Goal: Task Accomplishment & Management: Use online tool/utility

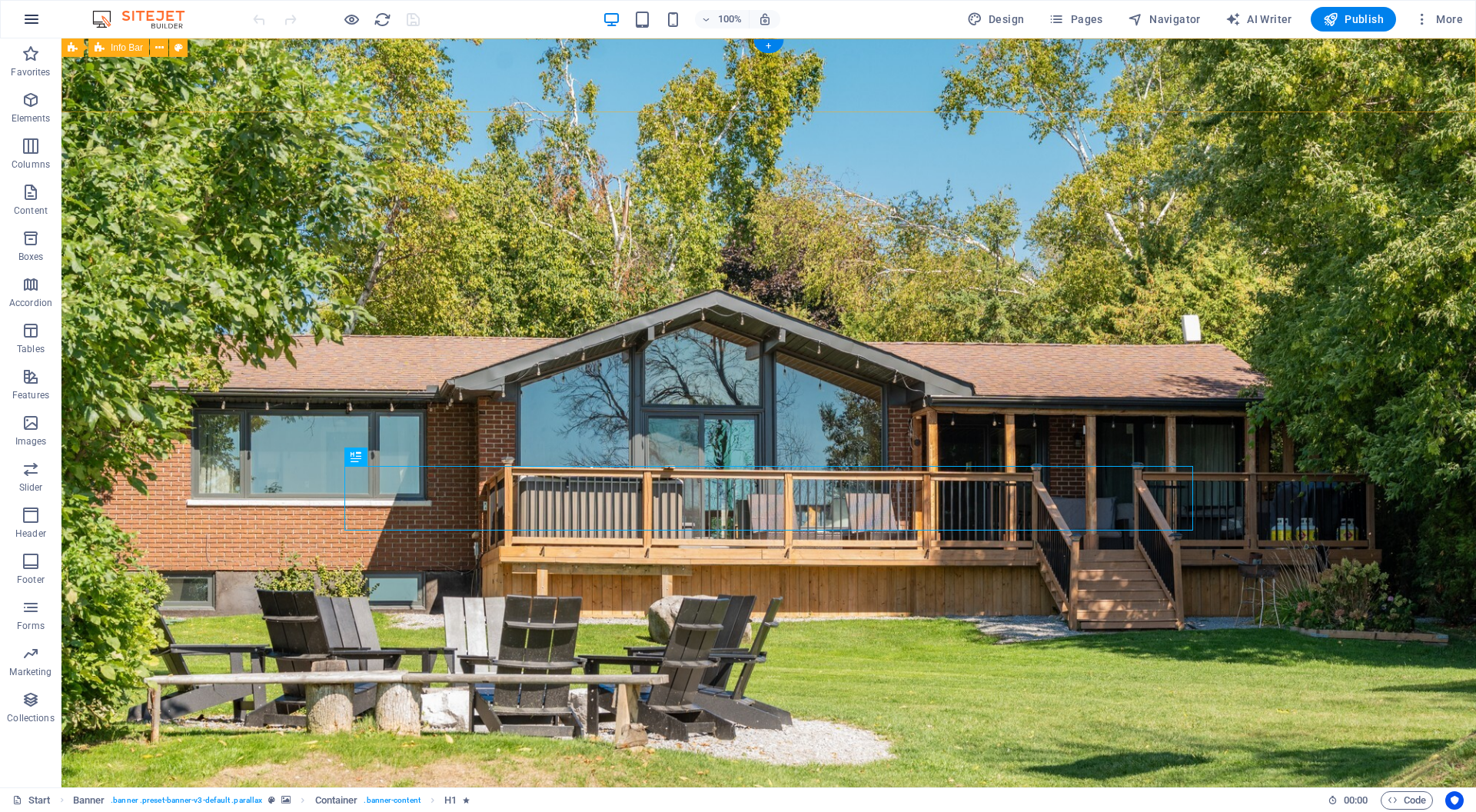
click at [34, 15] on icon "button" at bounding box center [31, 19] width 18 height 18
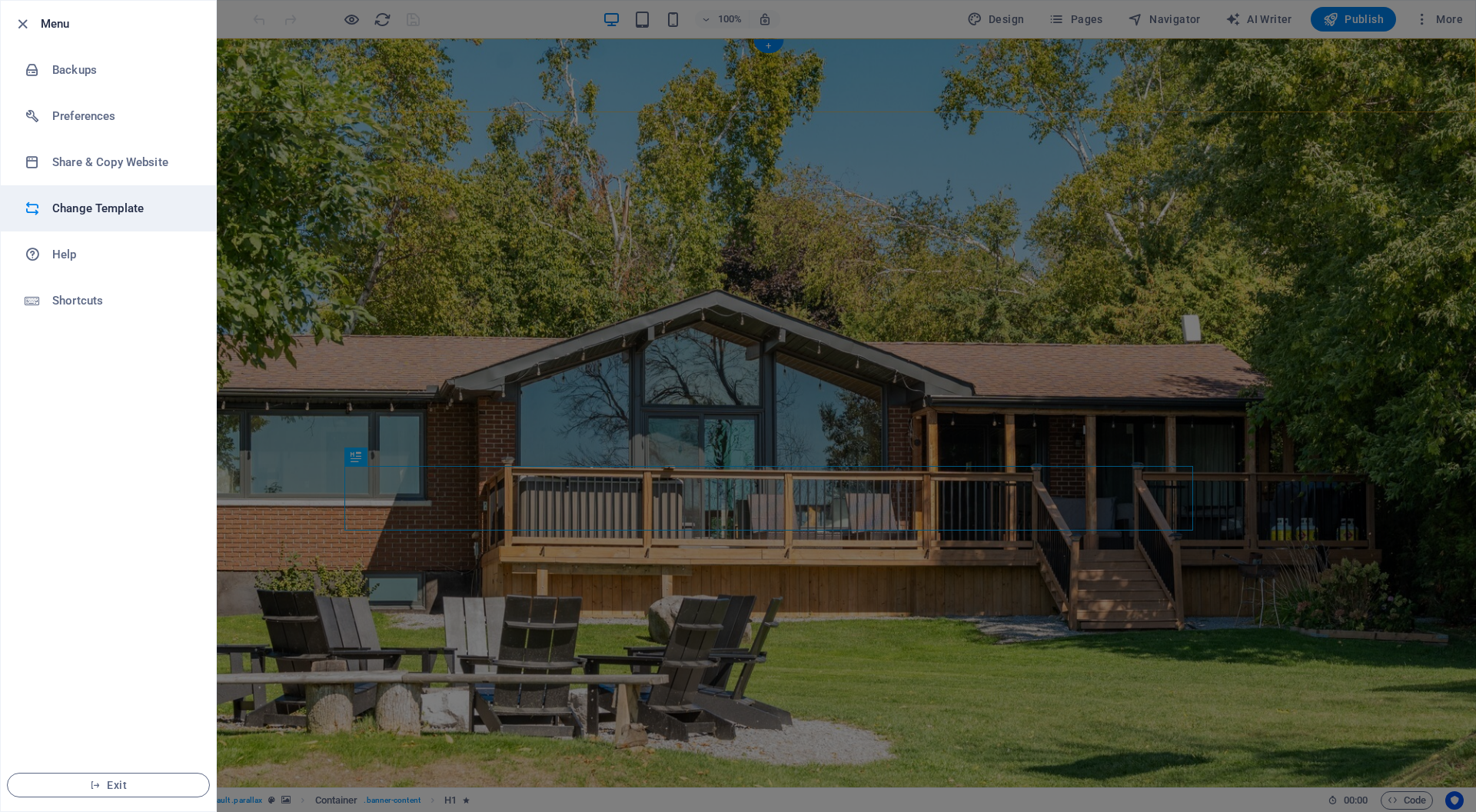
click at [100, 214] on h6 "Change Template" at bounding box center [123, 208] width 143 height 18
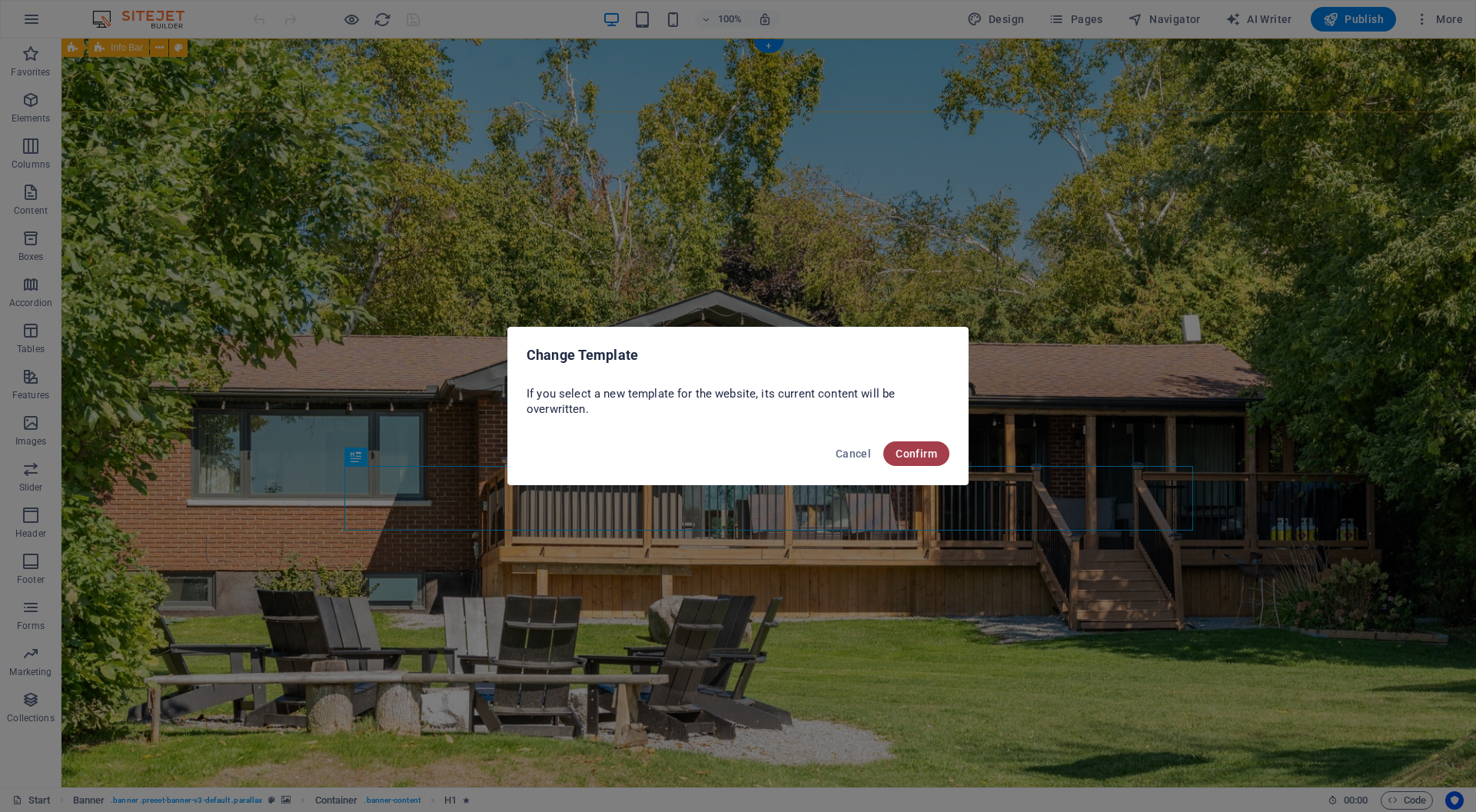
click at [907, 451] on span "Confirm" at bounding box center [916, 453] width 41 height 12
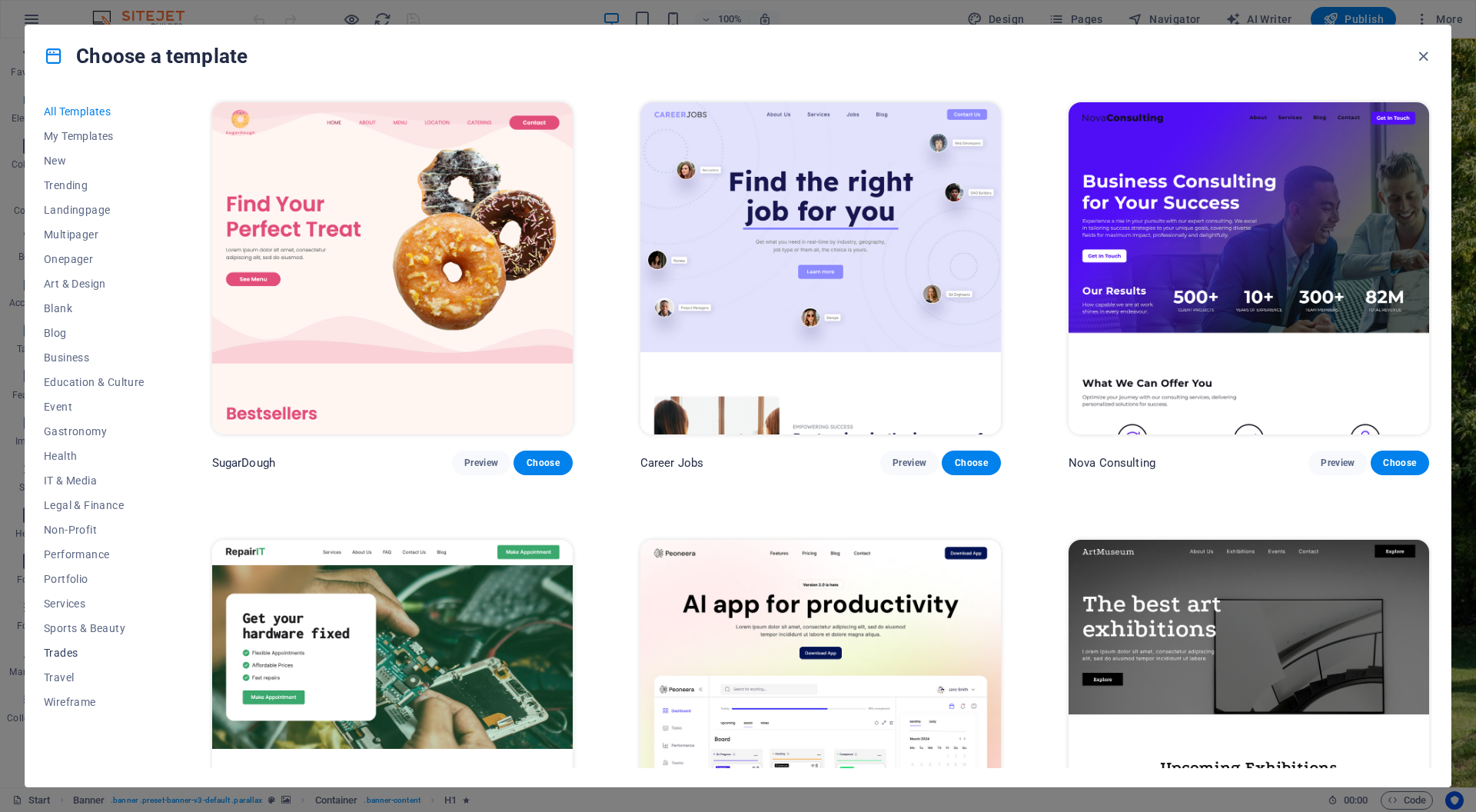
click at [57, 650] on span "Trades" at bounding box center [94, 652] width 101 height 12
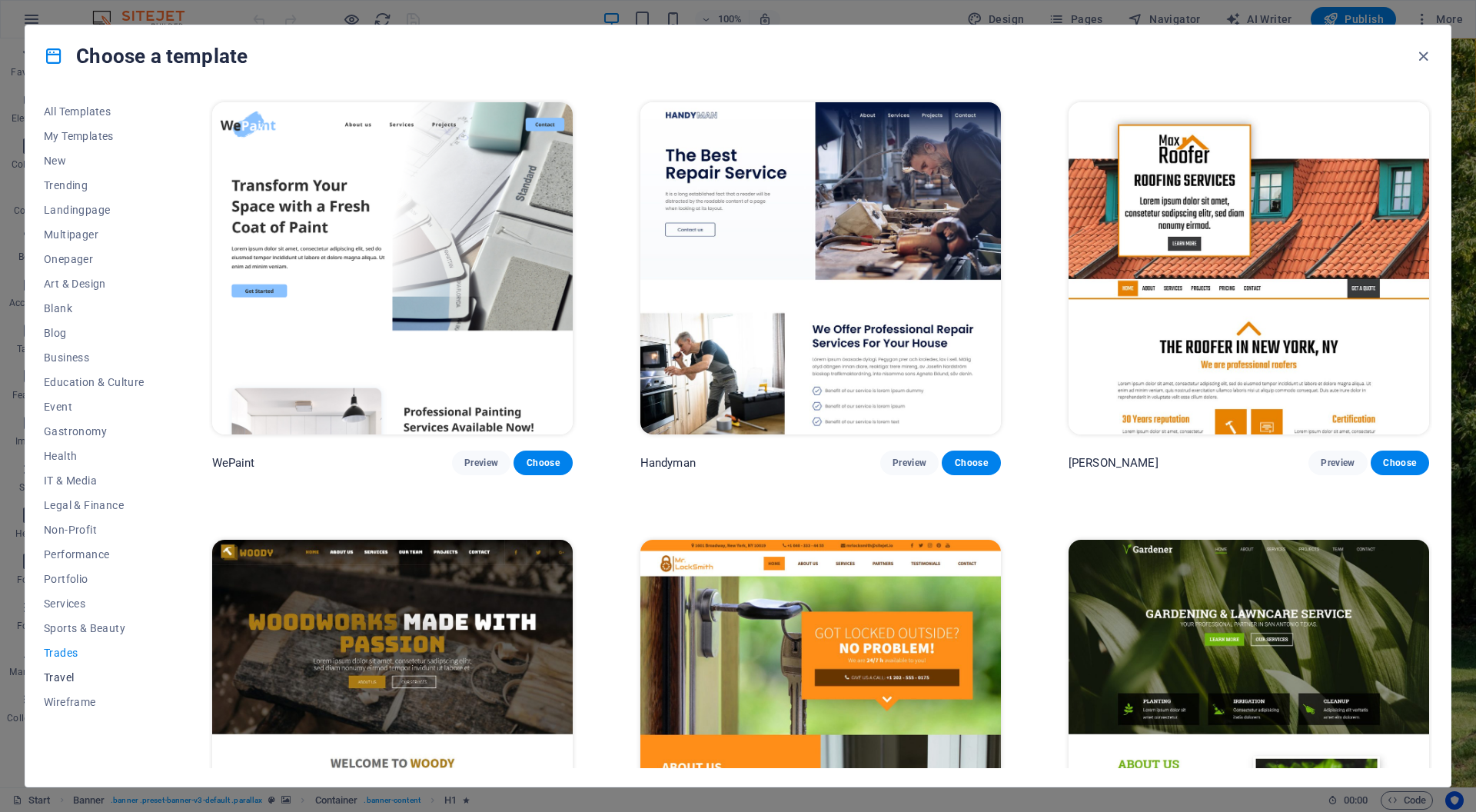
click at [56, 679] on span "Travel" at bounding box center [94, 677] width 101 height 12
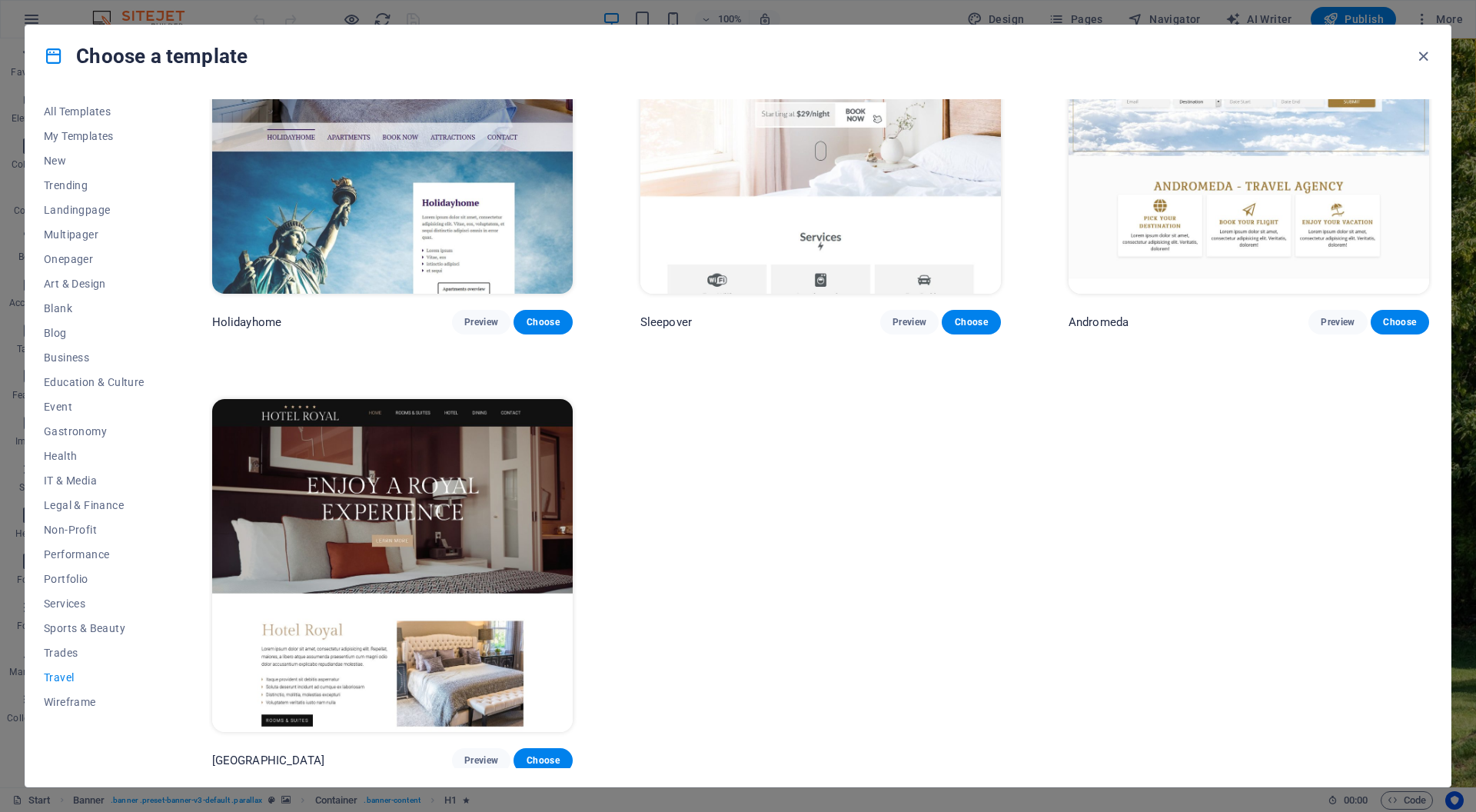
scroll to position [577, 0]
click at [549, 756] on span "Choose" at bounding box center [543, 760] width 33 height 12
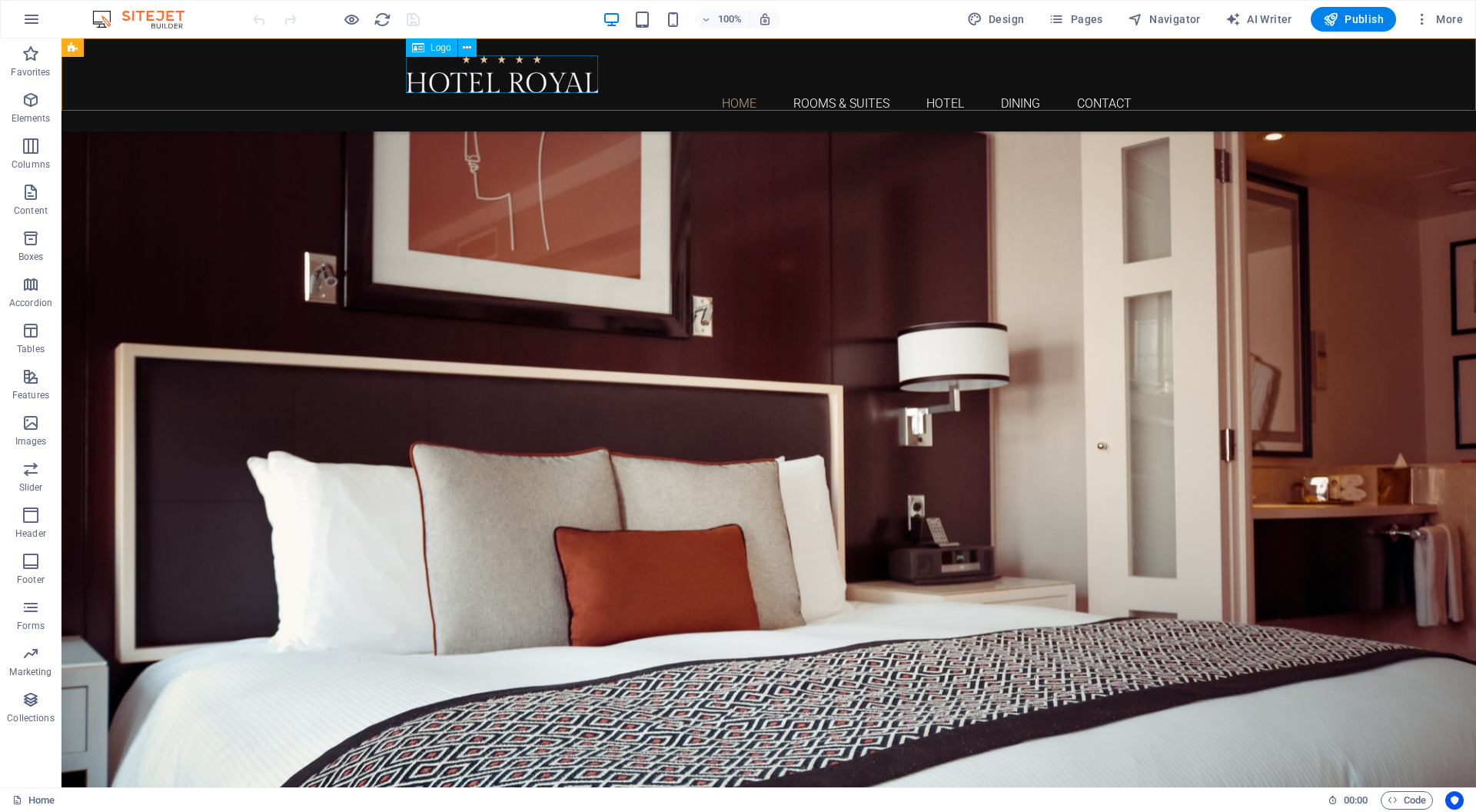
click at [490, 84] on div at bounding box center [769, 74] width 726 height 37
click at [475, 81] on div at bounding box center [769, 74] width 726 height 37
select select "px"
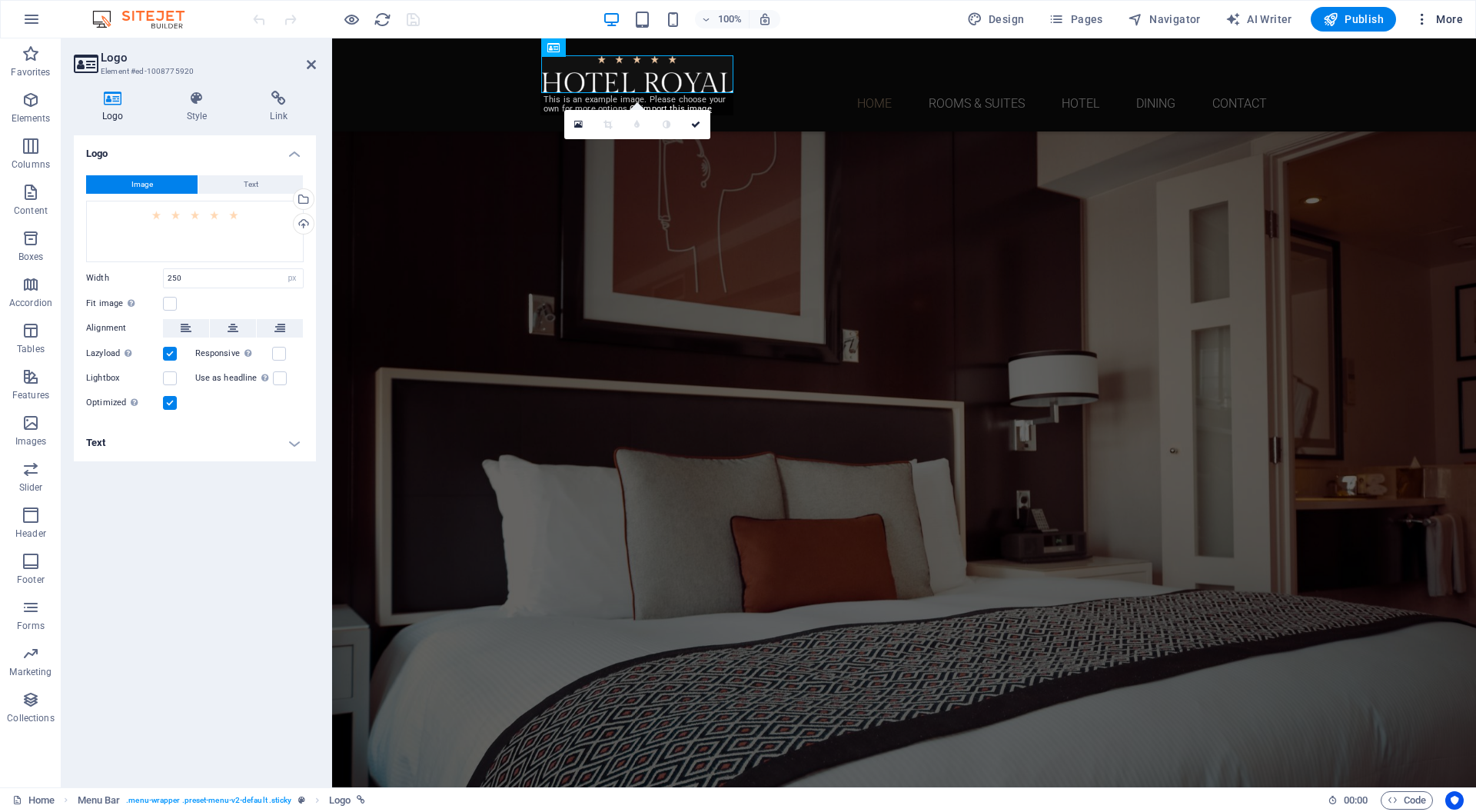
click at [1456, 16] on span "More" at bounding box center [1439, 18] width 49 height 15
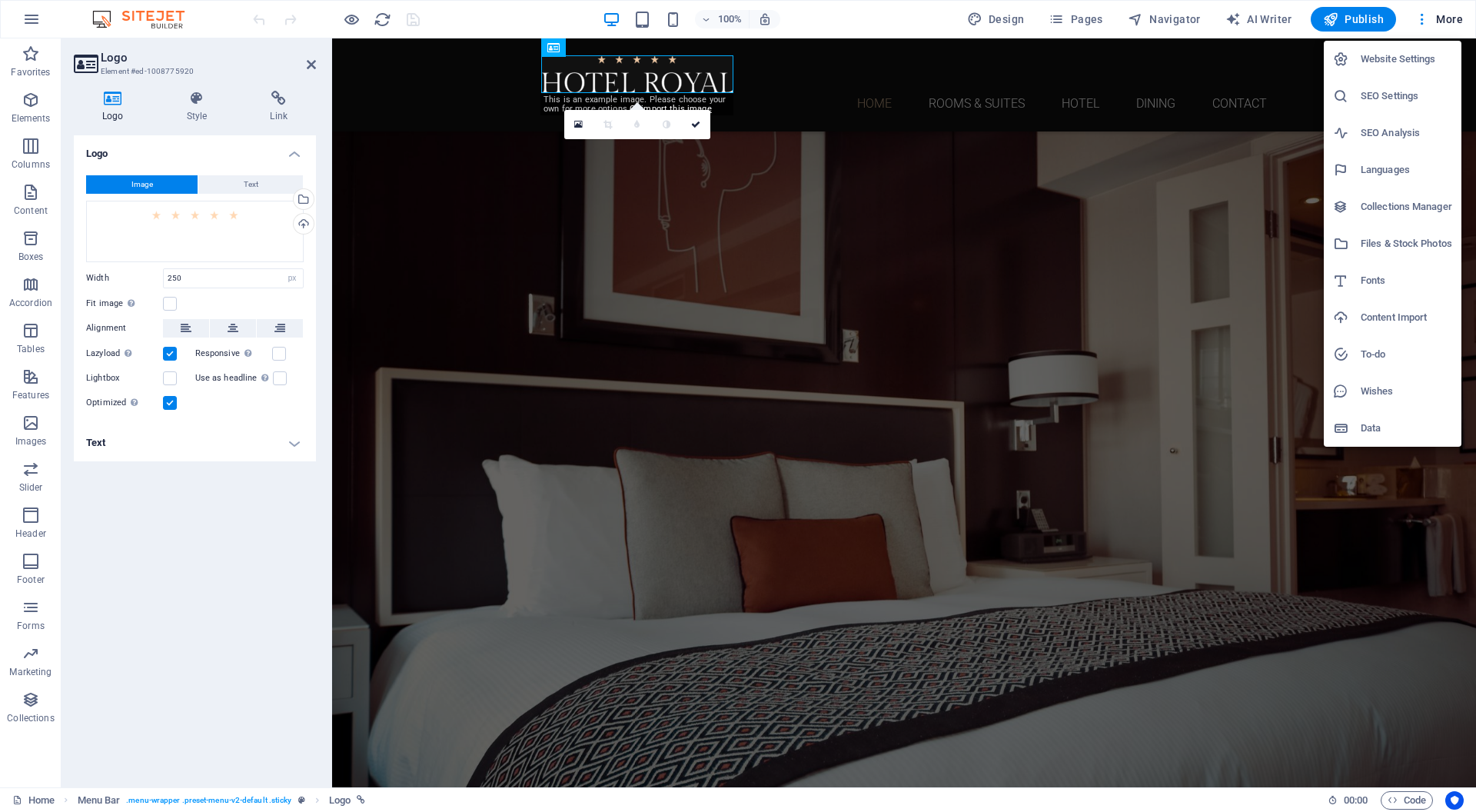
click at [1410, 55] on h6 "Website Settings" at bounding box center [1407, 59] width 92 height 18
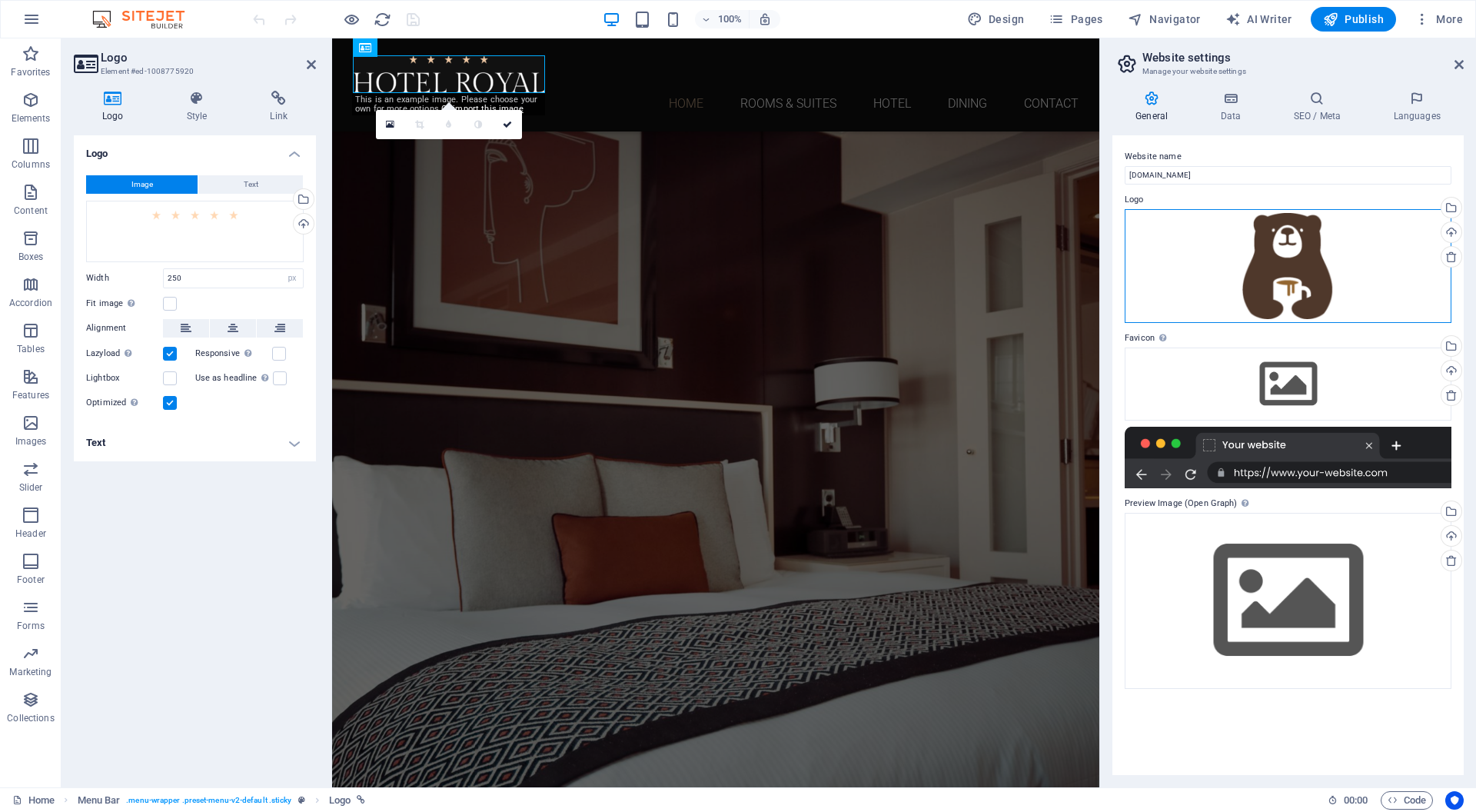
click at [1323, 267] on div "Drag files here, click to choose files or select files from Files or our free s…" at bounding box center [1288, 267] width 326 height 115
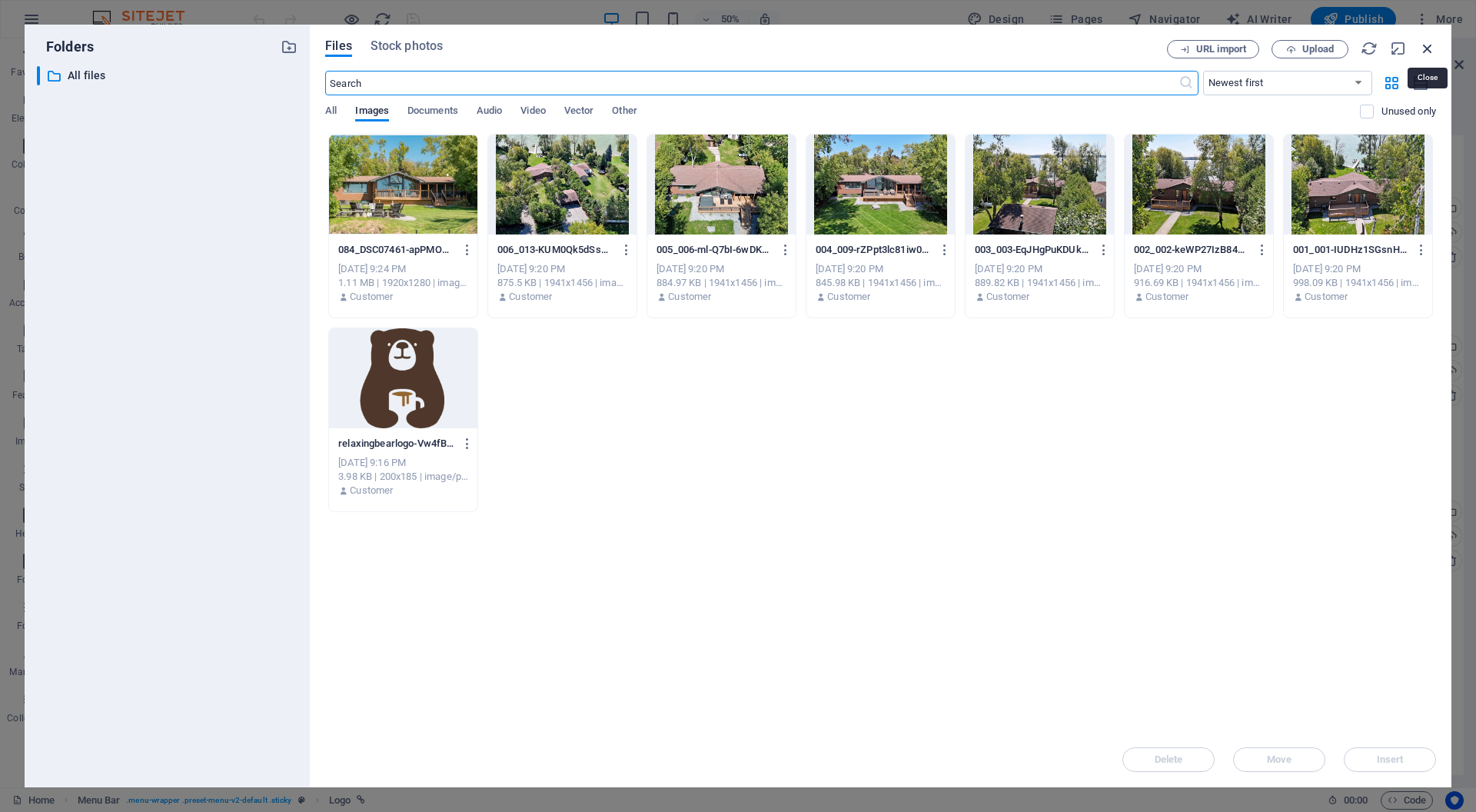
click at [1429, 45] on icon "button" at bounding box center [1427, 48] width 17 height 17
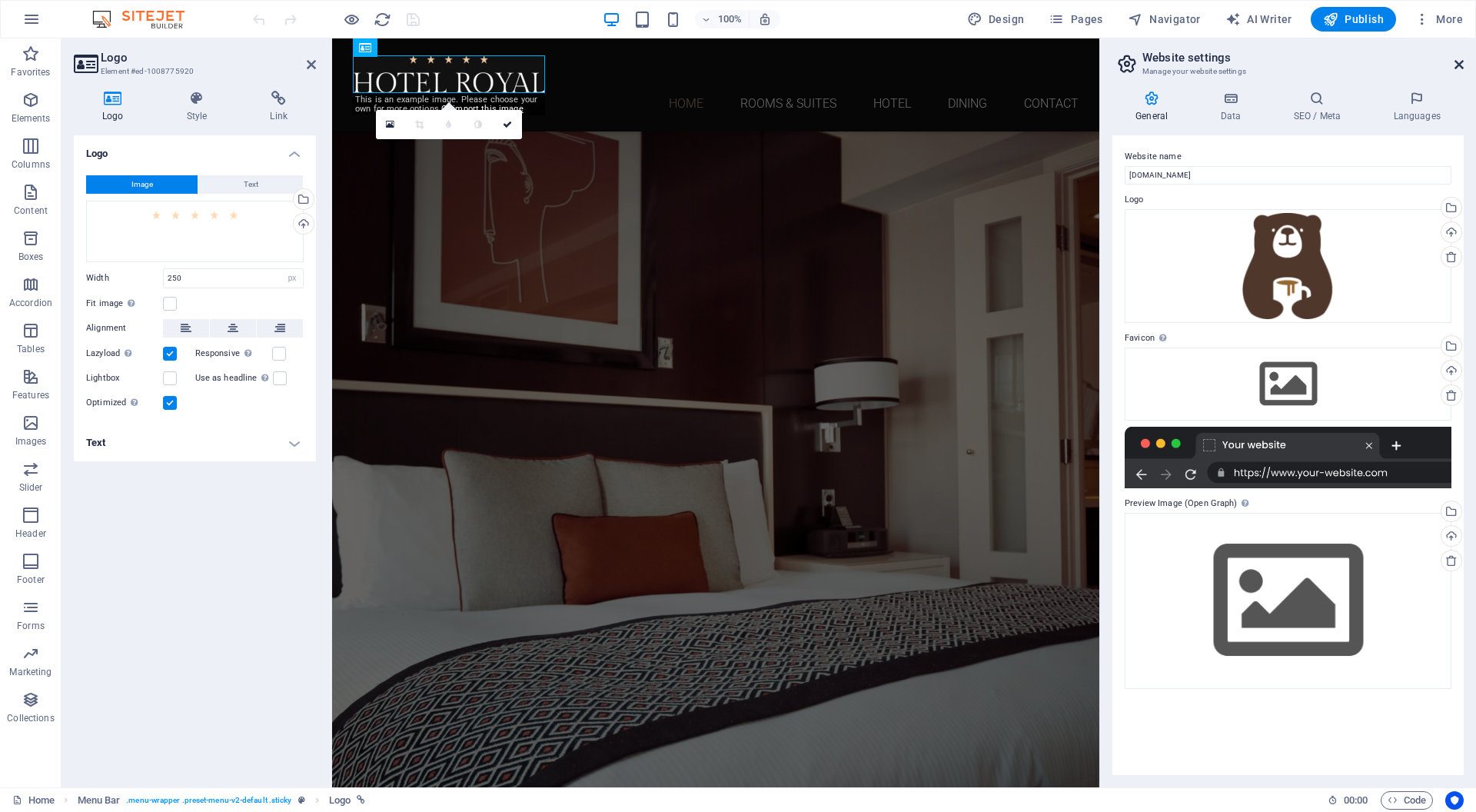
drag, startPoint x: 1462, startPoint y: 63, endPoint x: 963, endPoint y: 82, distance: 499.4
click at [1462, 63] on icon at bounding box center [1459, 64] width 10 height 12
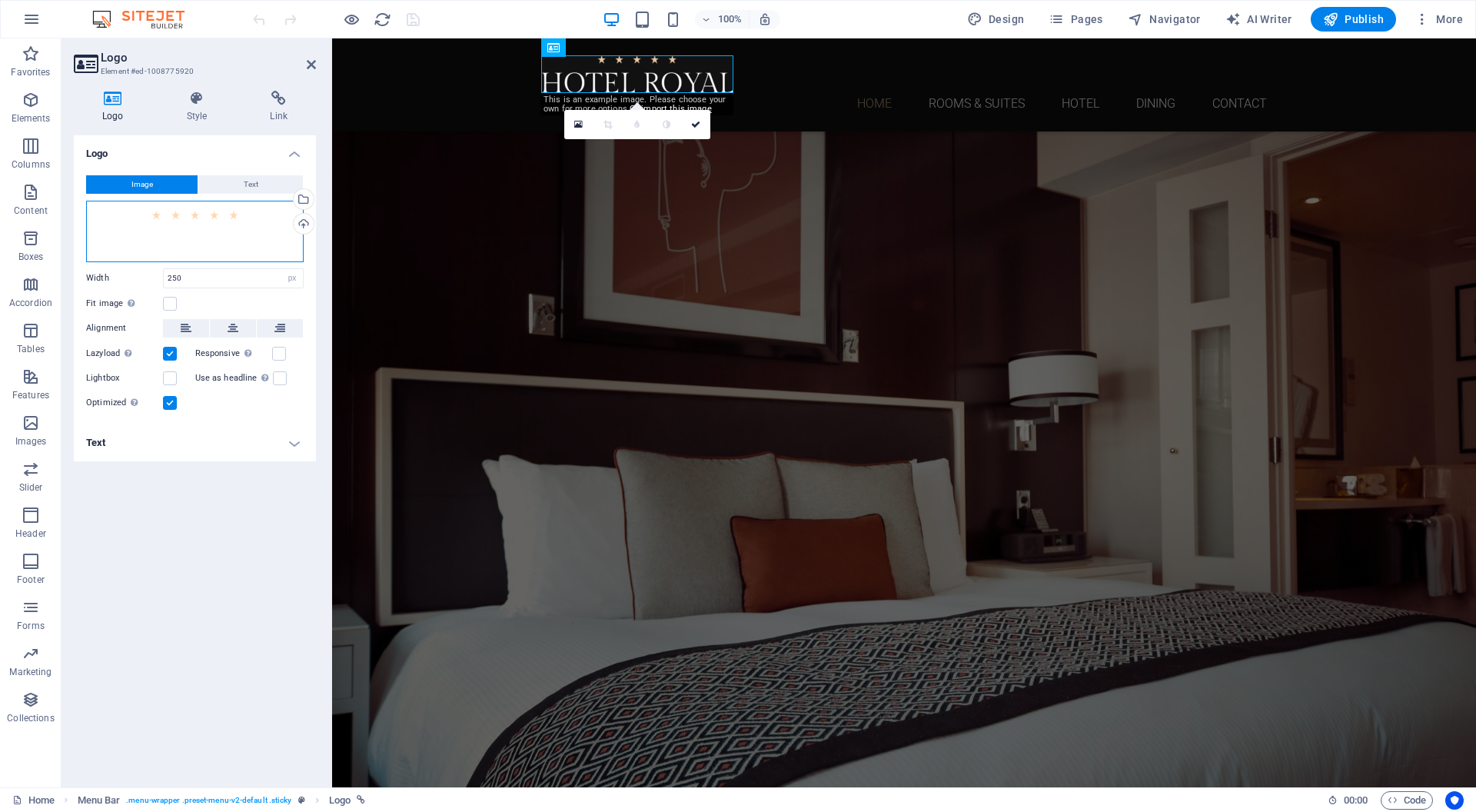
click at [205, 244] on div "Drag files here, click to choose files or select files from Files or our free s…" at bounding box center [194, 231] width 217 height 61
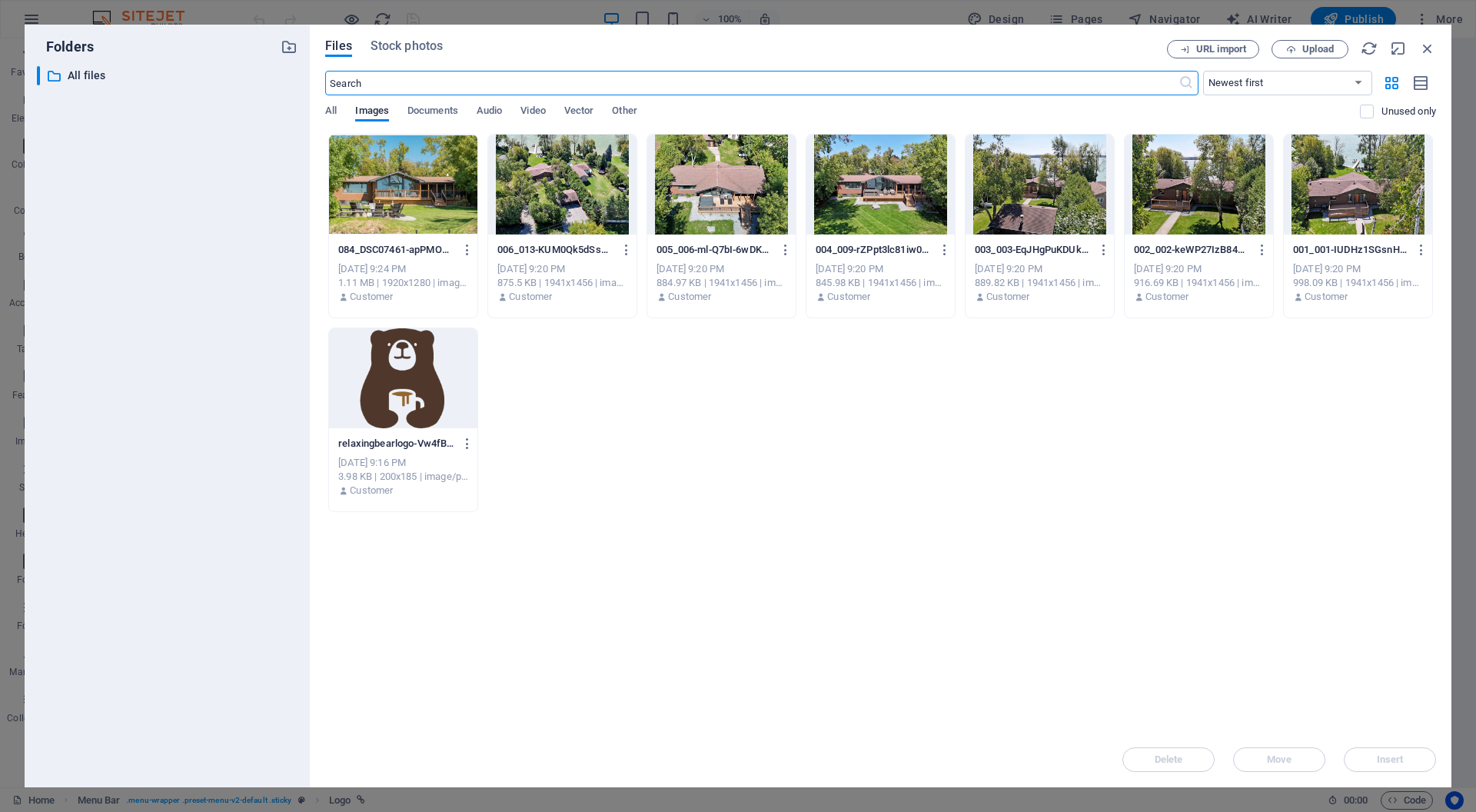
click at [400, 370] on div at bounding box center [403, 378] width 148 height 100
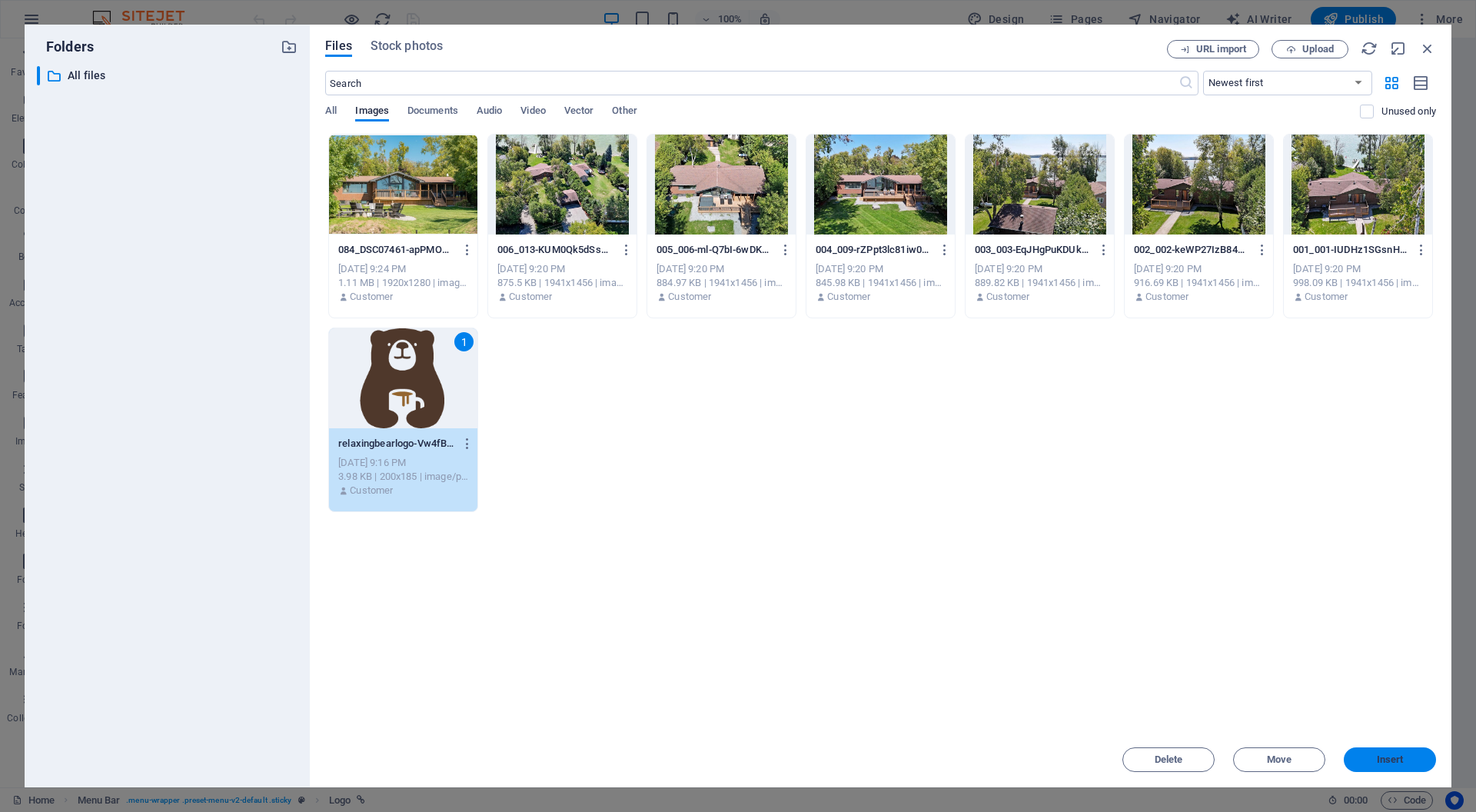
click at [1396, 753] on button "Insert" at bounding box center [1390, 759] width 92 height 25
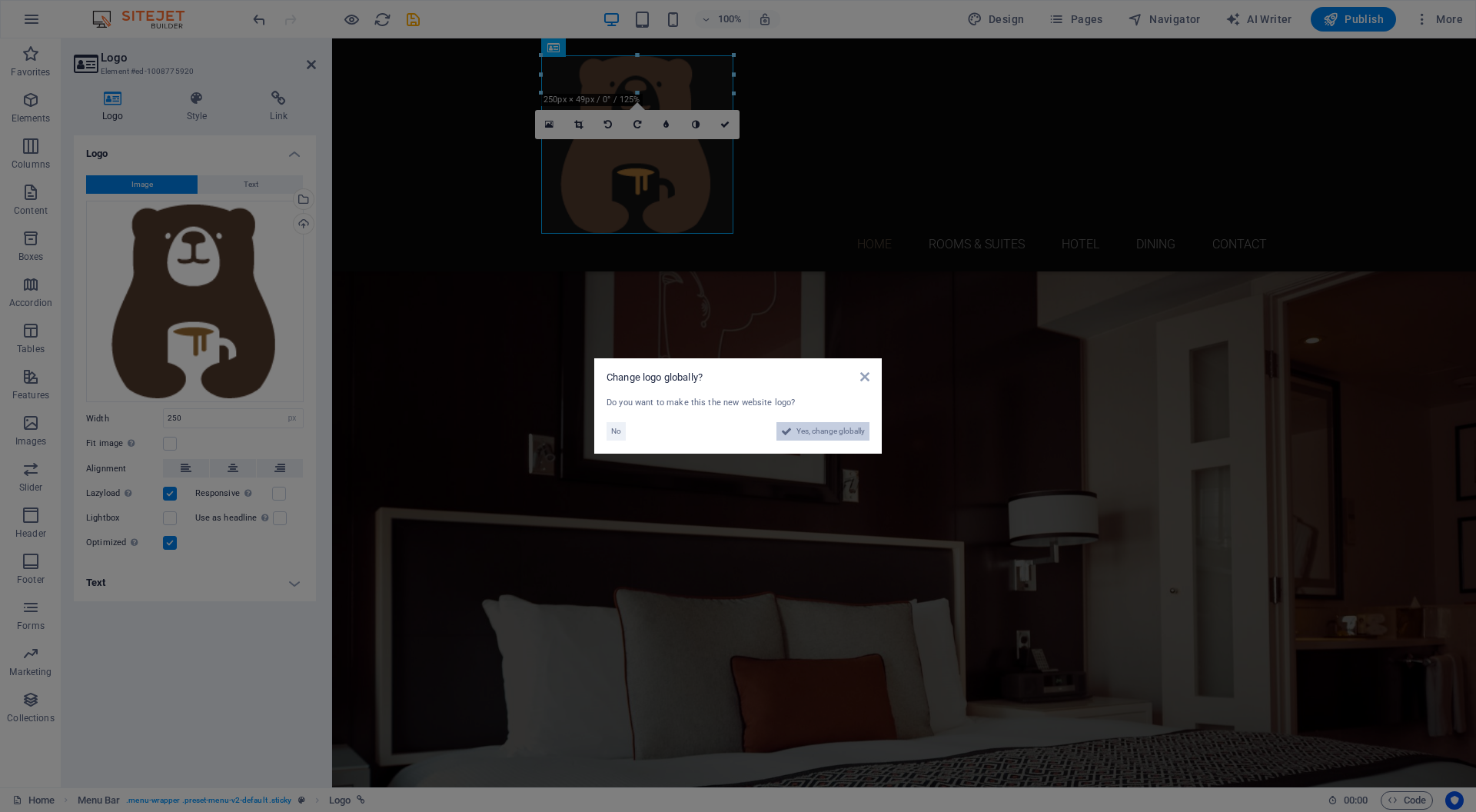
drag, startPoint x: 806, startPoint y: 436, endPoint x: 311, endPoint y: 349, distance: 502.6
click at [806, 436] on span "Yes, change globally" at bounding box center [831, 431] width 68 height 18
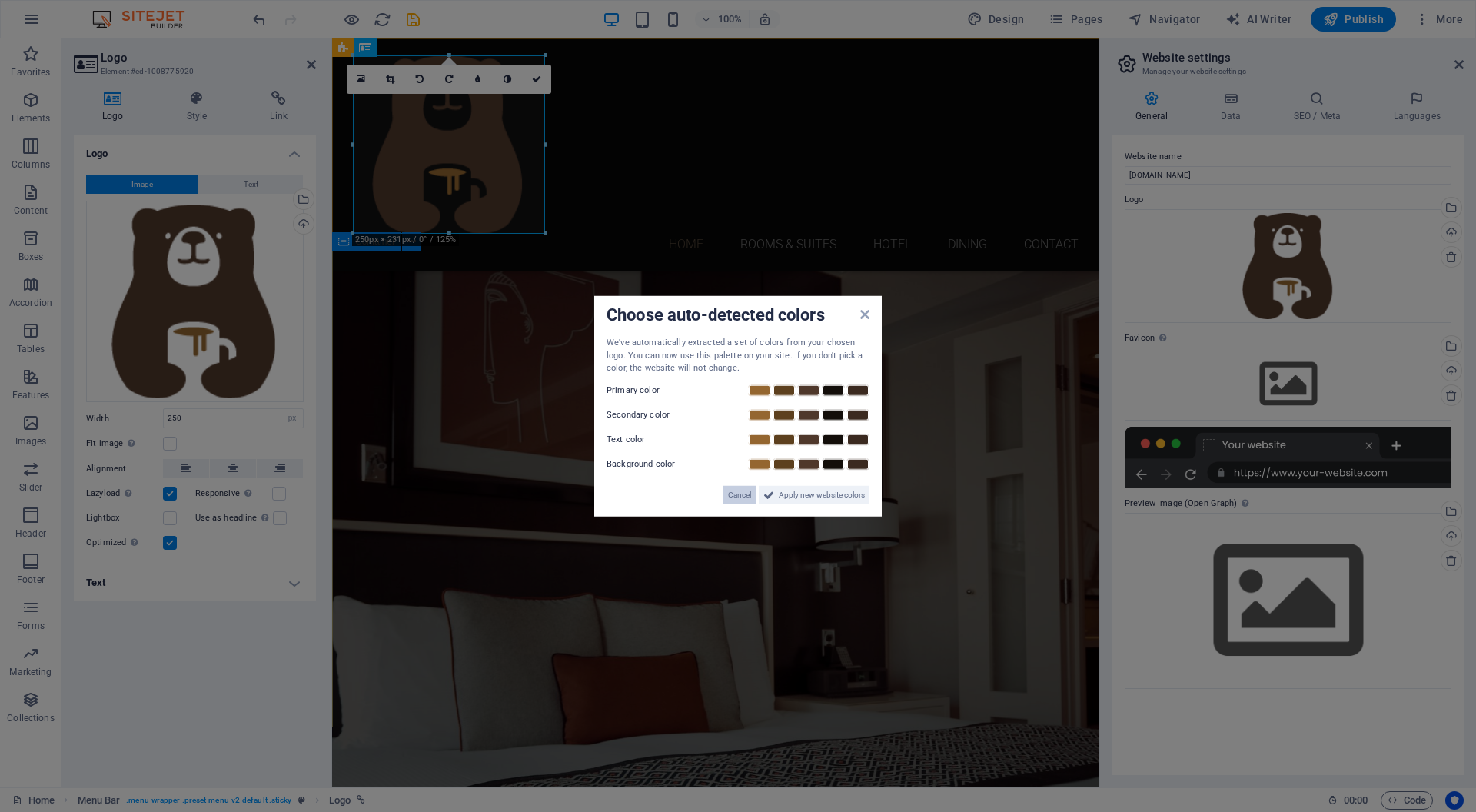
click at [738, 494] on span "Cancel" at bounding box center [740, 494] width 23 height 18
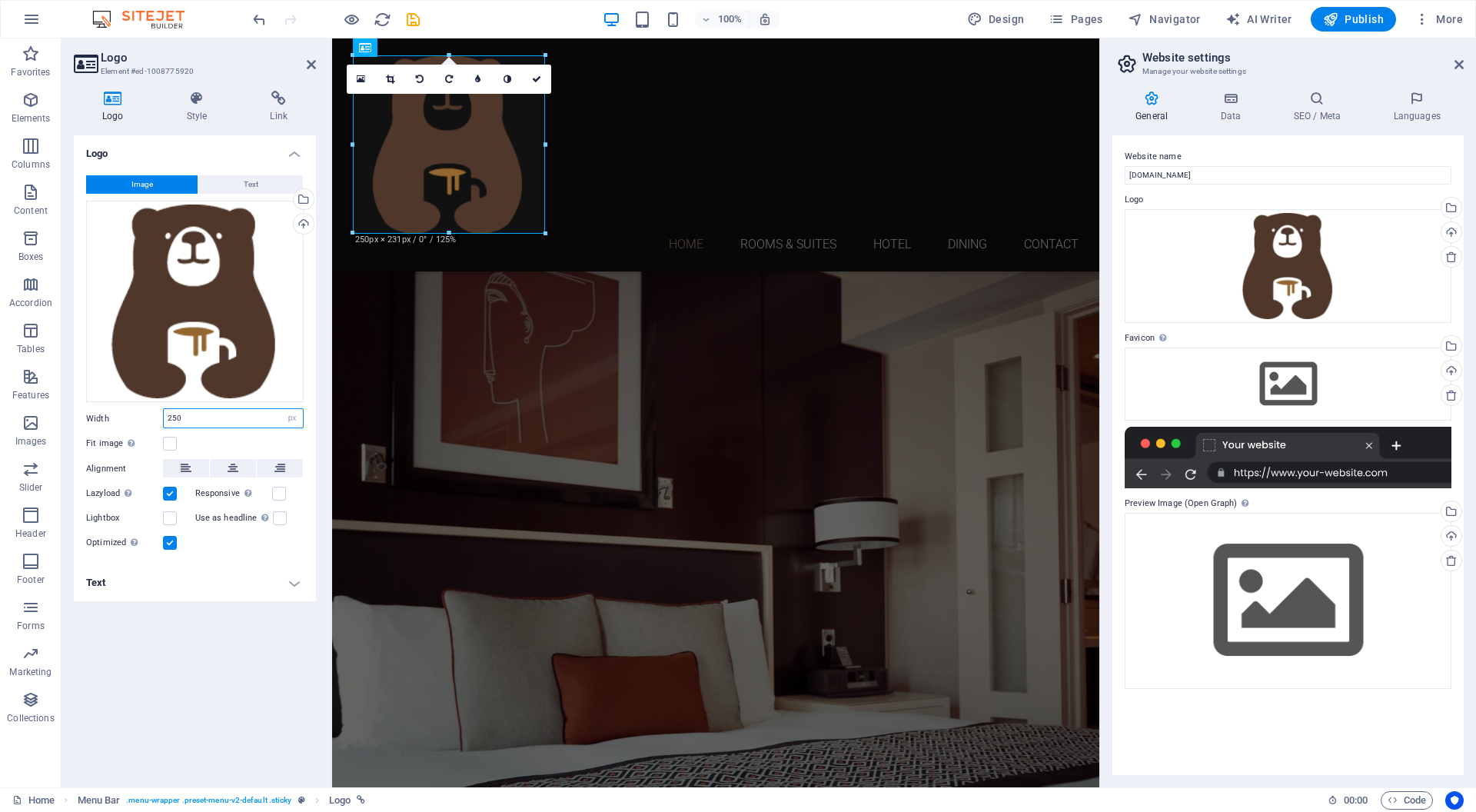
drag, startPoint x: 231, startPoint y: 417, endPoint x: 146, endPoint y: 416, distance: 85.0
click at [146, 416] on div "Width 250 Default auto px rem % em vh vw" at bounding box center [194, 418] width 217 height 20
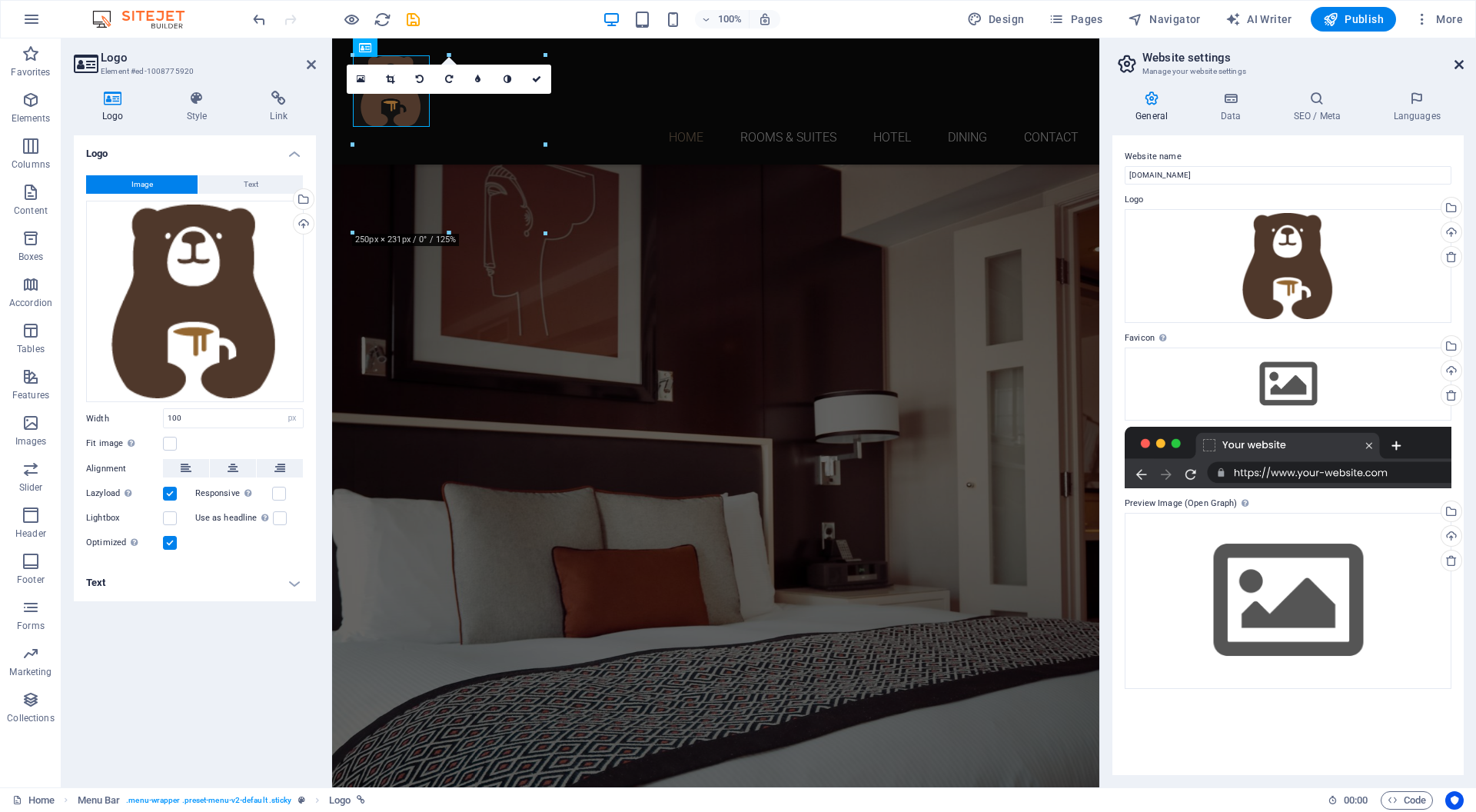
drag, startPoint x: 1460, startPoint y: 64, endPoint x: 1087, endPoint y: 40, distance: 373.8
click at [1460, 64] on icon at bounding box center [1459, 64] width 10 height 12
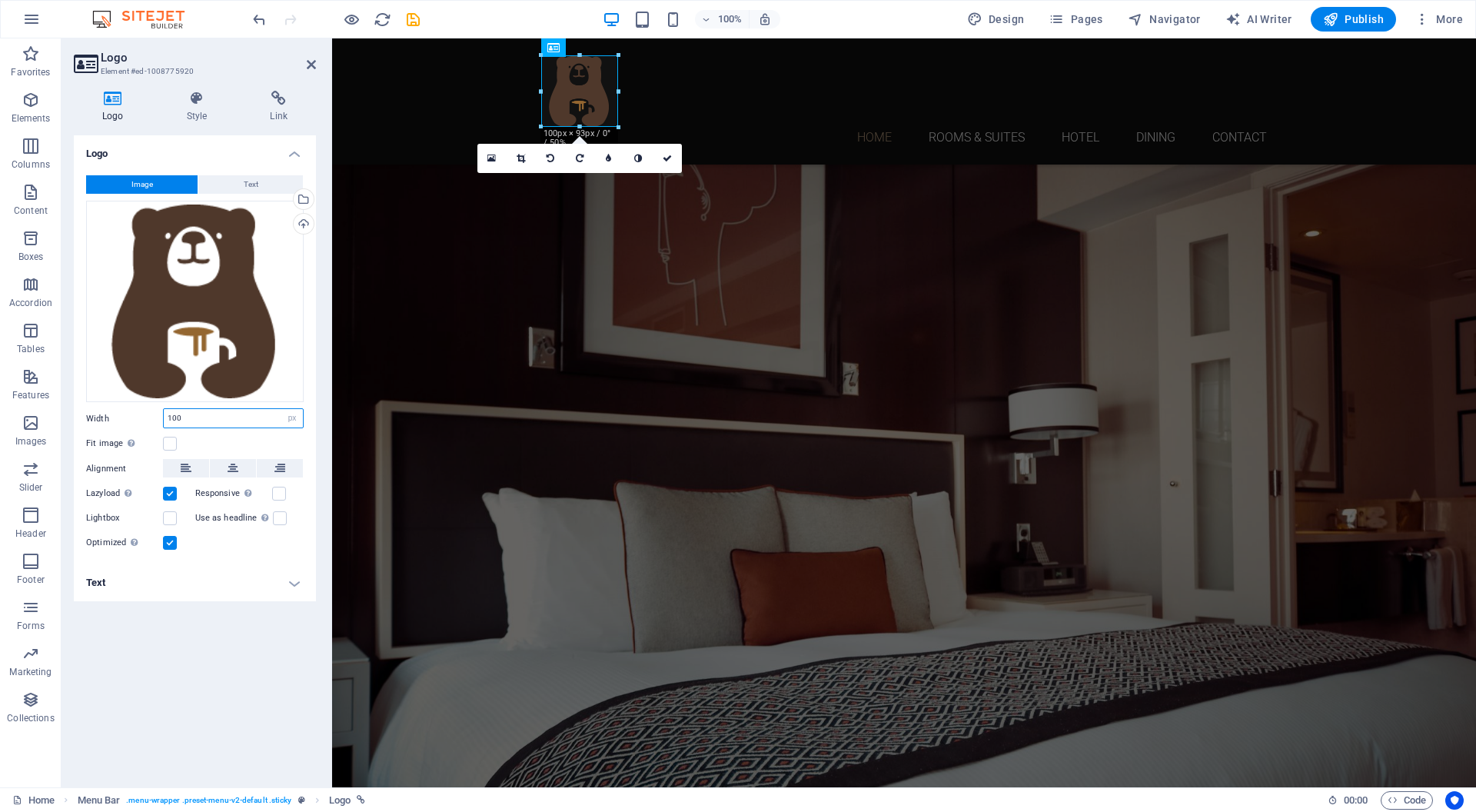
drag, startPoint x: 185, startPoint y: 419, endPoint x: 137, endPoint y: 418, distance: 48.0
click at [137, 418] on div "Width 100 Default auto px rem % em vh vw" at bounding box center [194, 418] width 217 height 20
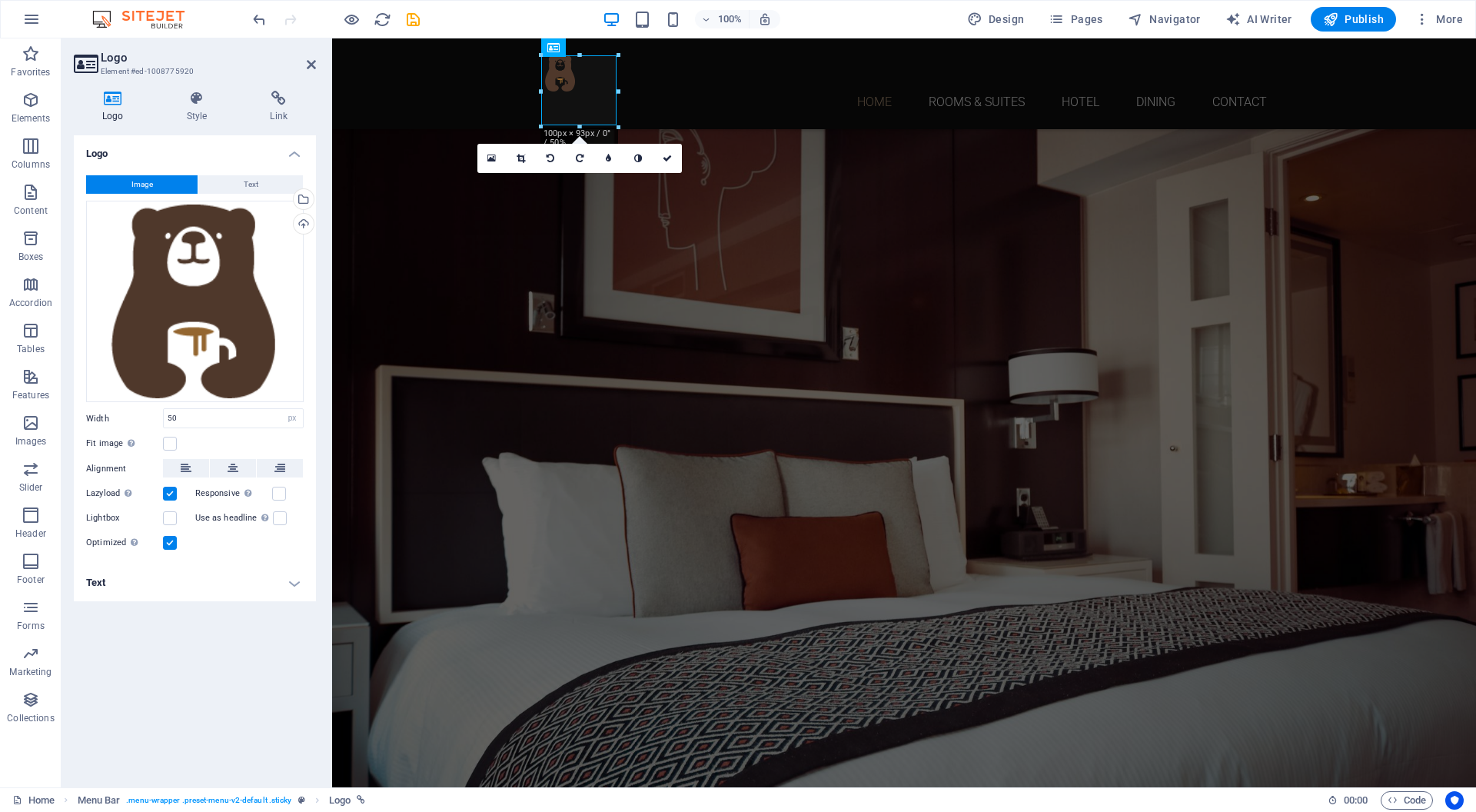
click at [169, 677] on div "Logo Image Text Drag files here, click to choose files or select files from Fil…" at bounding box center [195, 455] width 242 height 640
drag, startPoint x: 189, startPoint y: 416, endPoint x: 145, endPoint y: 416, distance: 44.0
click at [145, 416] on div "Width 50 Default auto px rem % em vh vw" at bounding box center [194, 418] width 217 height 20
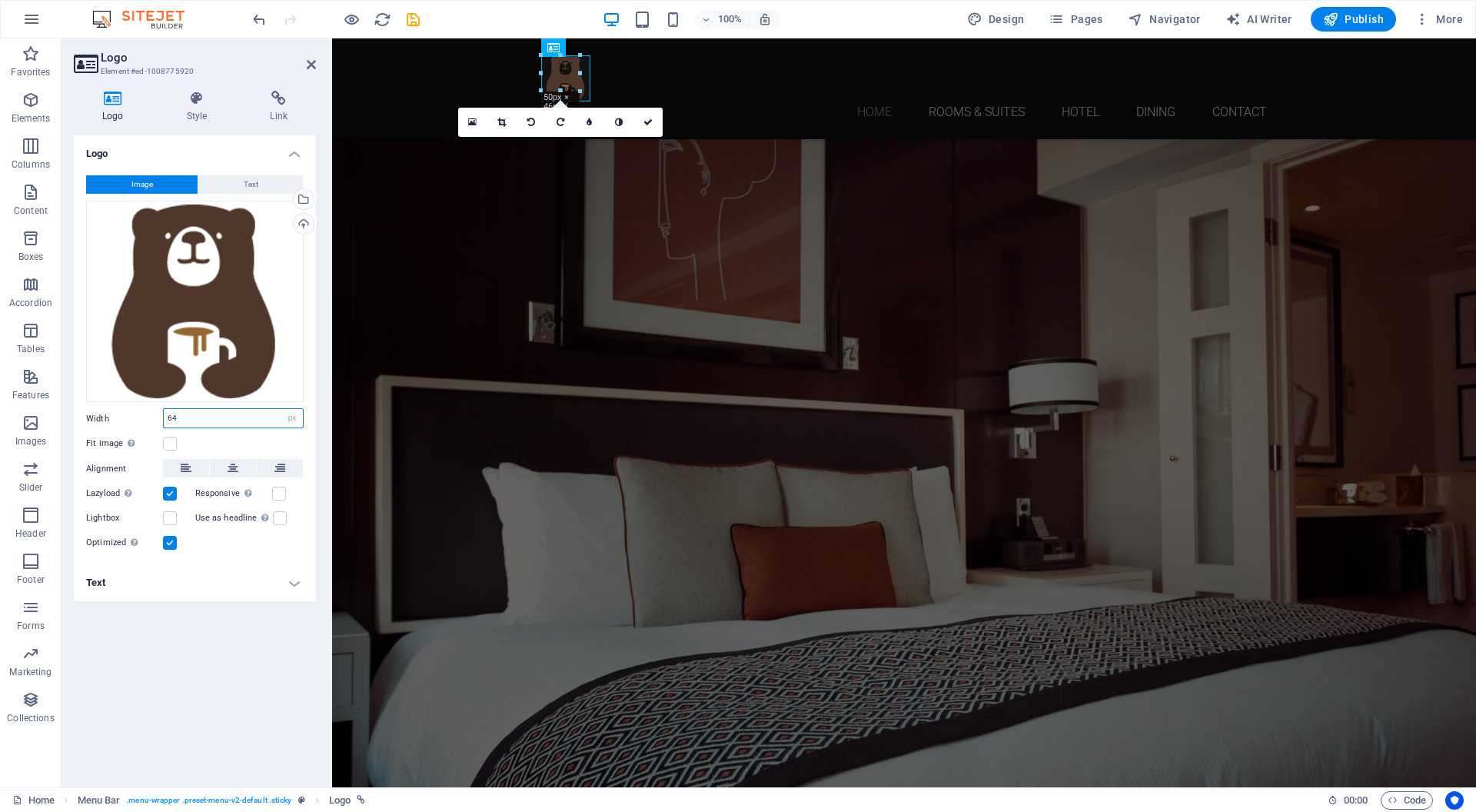
type input "64"
click at [241, 617] on div "Logo Image Text Drag files here, click to choose files or select files from Fil…" at bounding box center [195, 455] width 242 height 640
